Goal: Communication & Community: Answer question/provide support

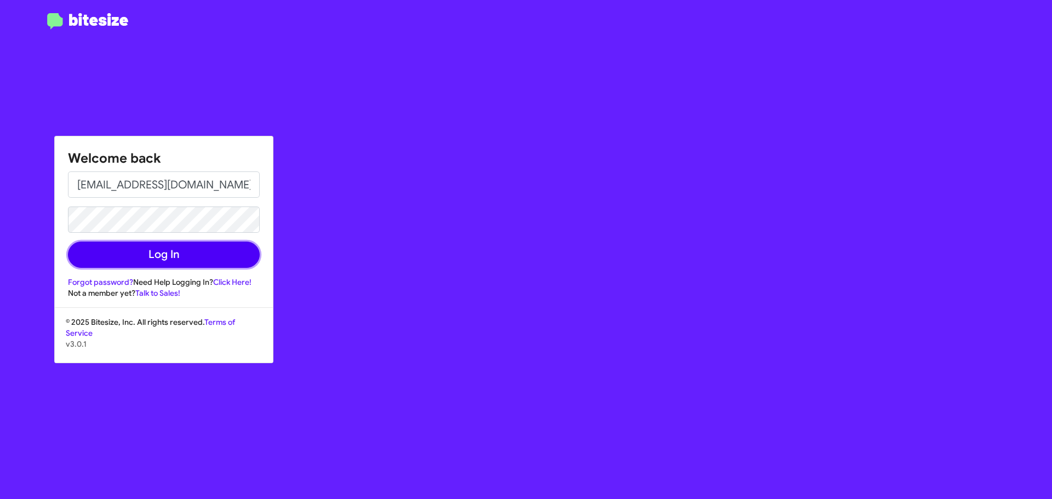
click at [151, 263] on button "Log In" at bounding box center [164, 255] width 192 height 26
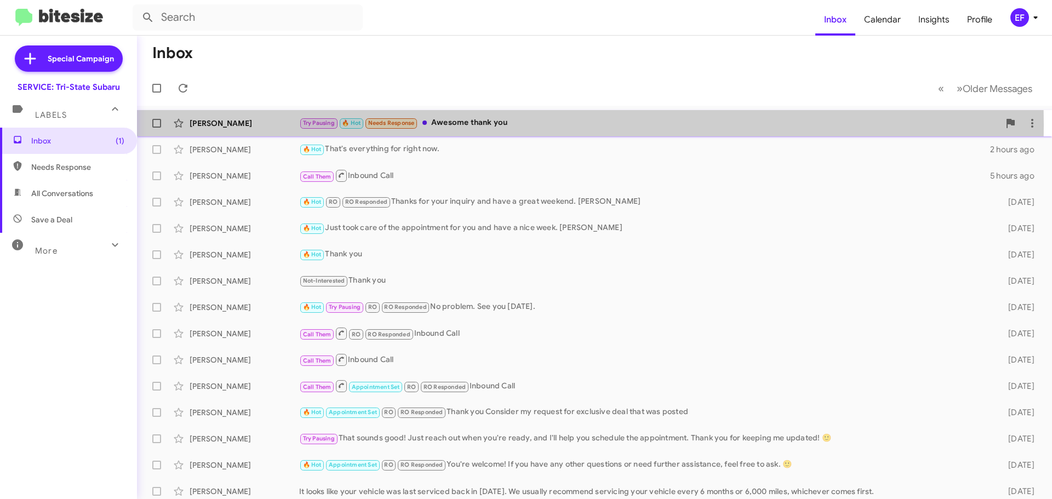
click at [211, 124] on div "[PERSON_NAME]" at bounding box center [245, 123] width 110 height 11
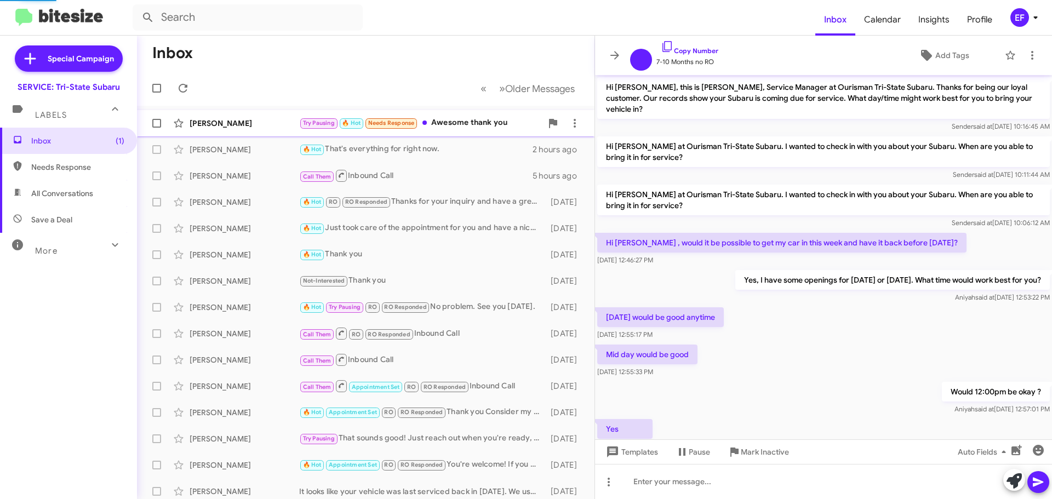
scroll to position [108, 0]
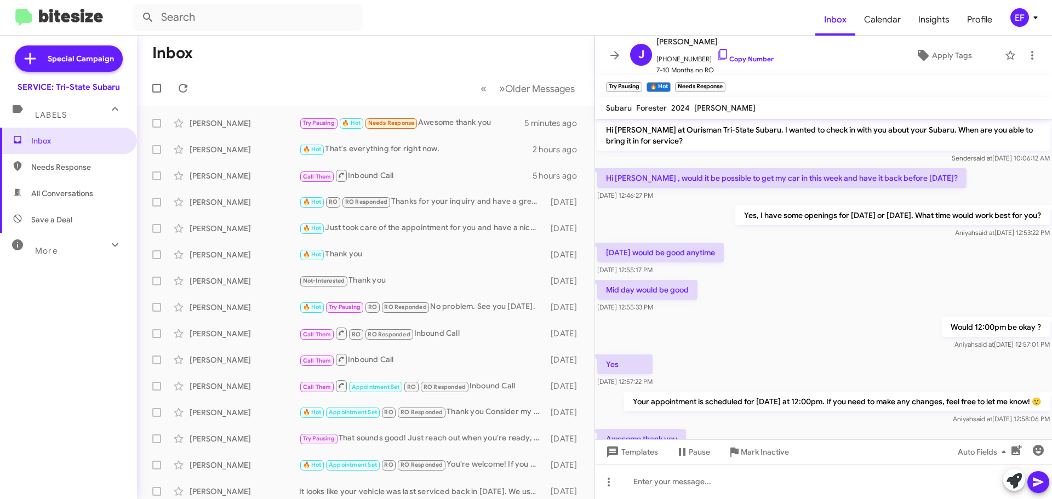
click at [55, 167] on span "Needs Response" at bounding box center [77, 167] width 93 height 11
type input "in:needs-response"
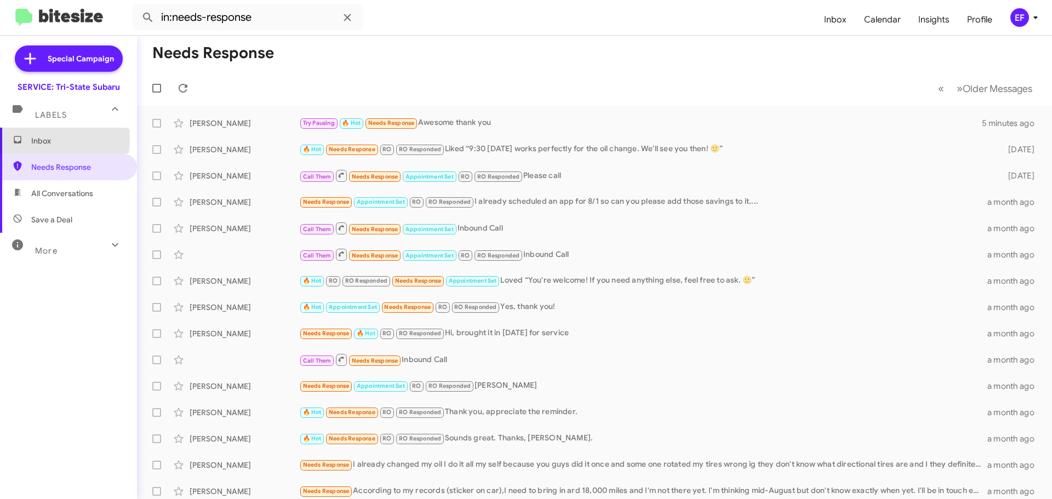
click at [38, 139] on span "Inbox" at bounding box center [77, 140] width 93 height 11
